Goal: Navigation & Orientation: Go to known website

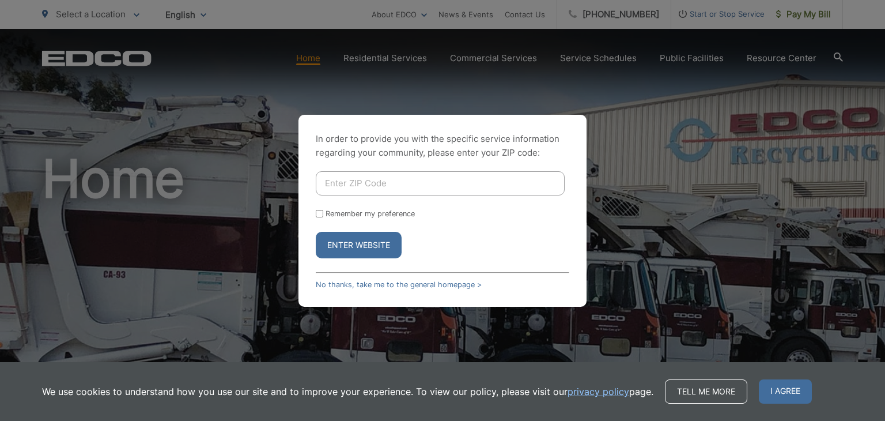
click at [655, 199] on div "In order to provide you with the specific service information regarding your co…" at bounding box center [442, 210] width 885 height 421
click at [404, 183] on input "Enter ZIP Code" at bounding box center [440, 183] width 249 height 24
type input "34476"
click at [358, 233] on button "Enter Website" at bounding box center [359, 245] width 86 height 27
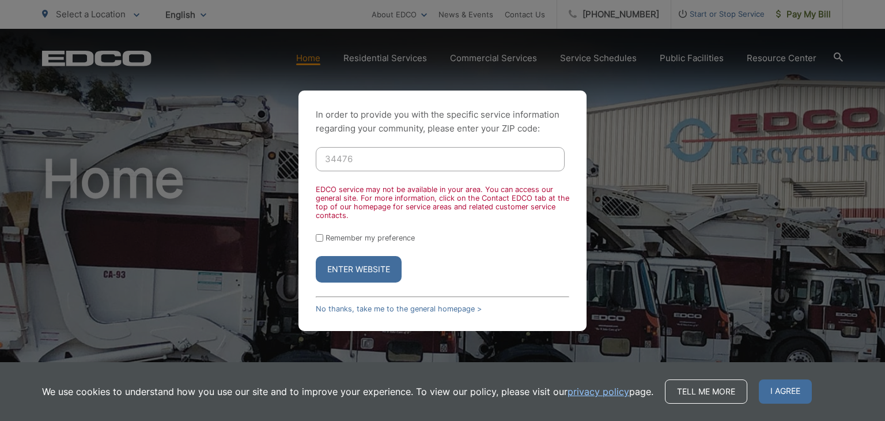
click at [596, 134] on div "In order to provide you with the specific service information regarding your co…" at bounding box center [442, 210] width 885 height 421
click at [392, 307] on link "No thanks, take me to the general homepage >" at bounding box center [399, 308] width 166 height 9
